Goal: Check status: Check status

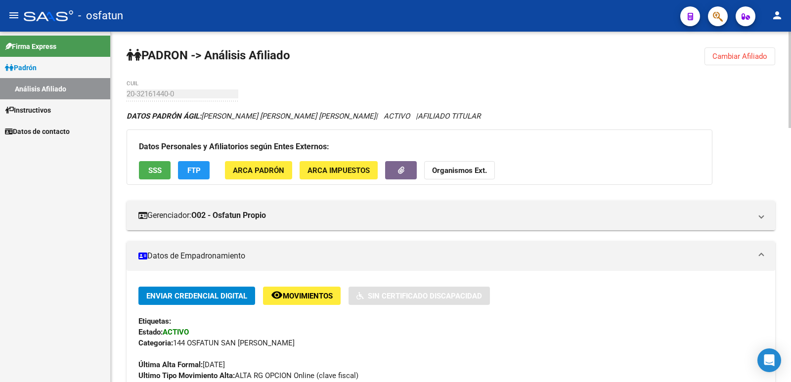
click at [711, 59] on button "Cambiar Afiliado" at bounding box center [739, 56] width 71 height 18
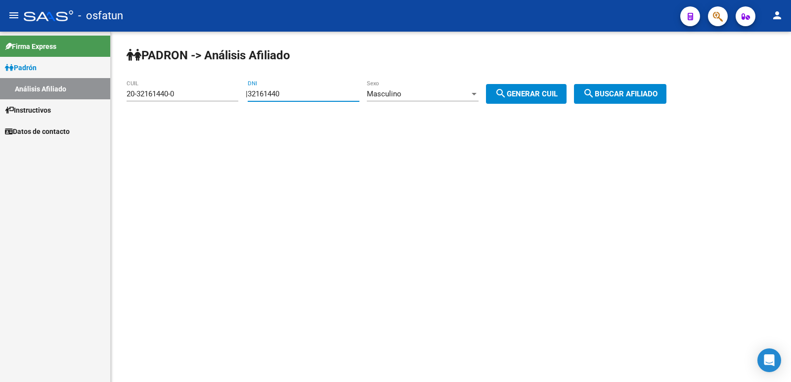
drag, startPoint x: 334, startPoint y: 92, endPoint x: 220, endPoint y: 107, distance: 115.1
click at [218, 98] on app-analisis-afiliado "[PERSON_NAME] -> Análisis Afiliado 20-32161440-0 CUIL | 32161440 DNI Masculino …" at bounding box center [400, 93] width 547 height 9
paste input "4700456"
type input "34700456"
click at [402, 99] on div "Masculino Sexo" at bounding box center [423, 90] width 112 height 21
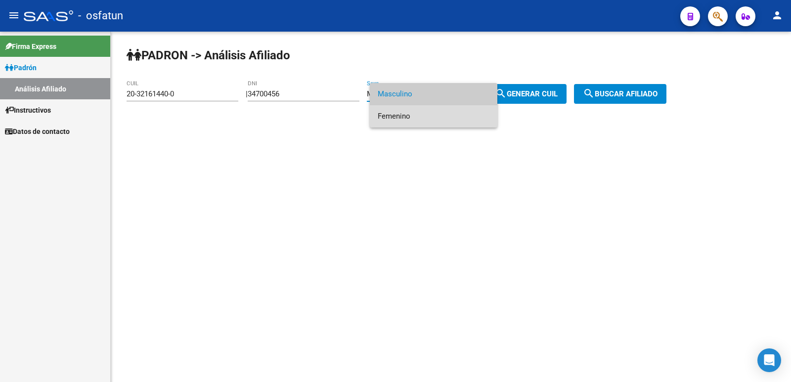
drag, startPoint x: 417, startPoint y: 114, endPoint x: 505, endPoint y: 99, distance: 89.7
click at [419, 114] on span "Femenino" at bounding box center [434, 116] width 112 height 22
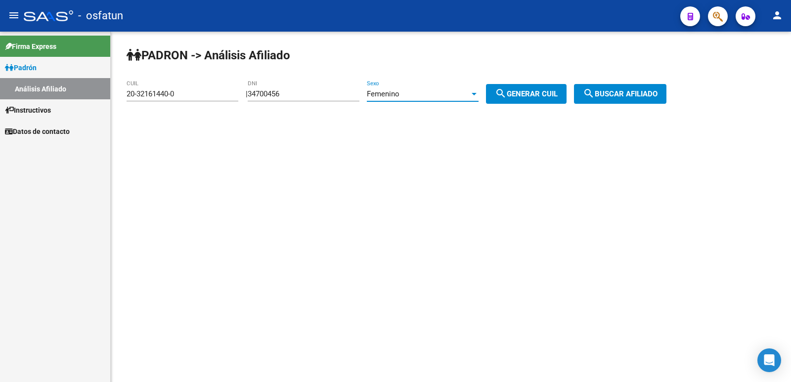
drag, startPoint x: 514, startPoint y: 95, endPoint x: 550, endPoint y: 95, distance: 36.6
click at [507, 95] on mat-icon "search" at bounding box center [501, 93] width 12 height 12
type input "27-34700456-7"
click at [641, 95] on span "search Buscar afiliado" at bounding box center [620, 93] width 75 height 9
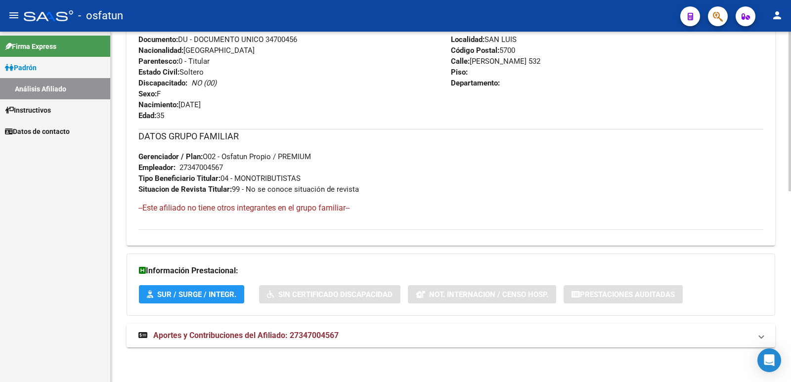
click at [275, 333] on span "Aportes y Contribuciones del Afiliado: 27347004567" at bounding box center [245, 335] width 185 height 9
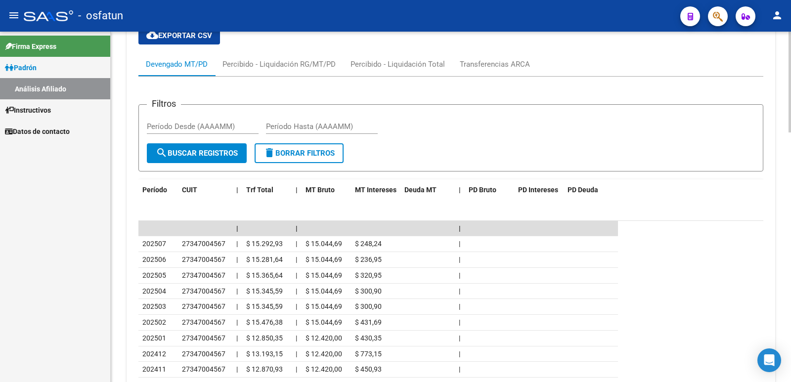
scroll to position [868, 0]
